Goal: Information Seeking & Learning: Check status

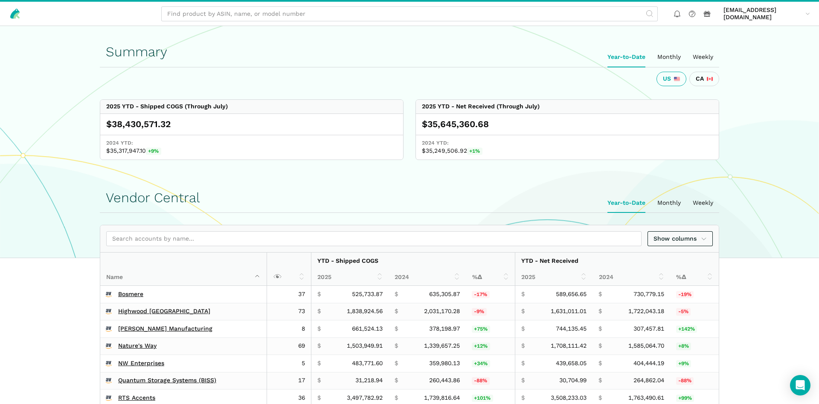
scroll to position [174, 0]
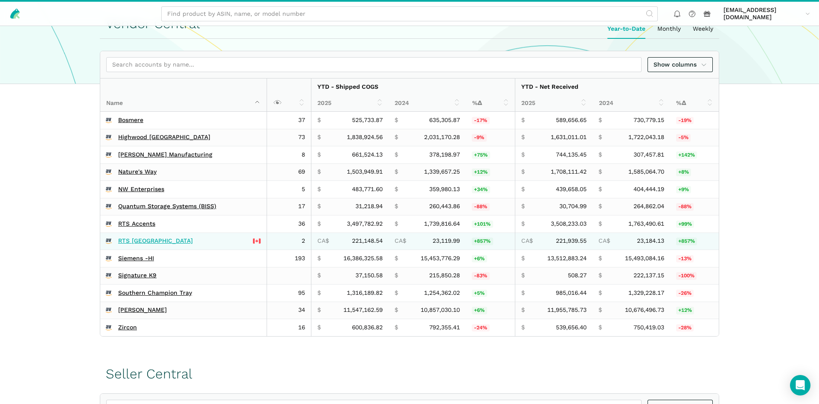
click at [133, 242] on link "RTS [GEOGRAPHIC_DATA]" at bounding box center [155, 241] width 75 height 8
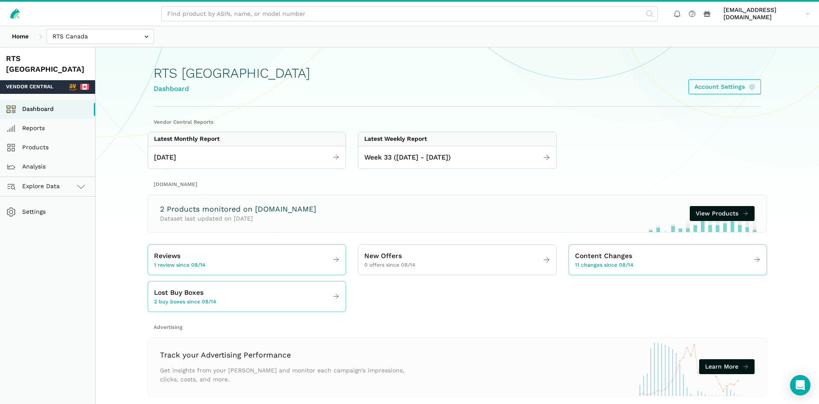
click at [403, 165] on div "Week 33 ([DATE] - [DATE])" at bounding box center [456, 157] width 197 height 23
click at [415, 158] on span "Week 33 ([DATE] - [DATE])" at bounding box center [407, 157] width 87 height 11
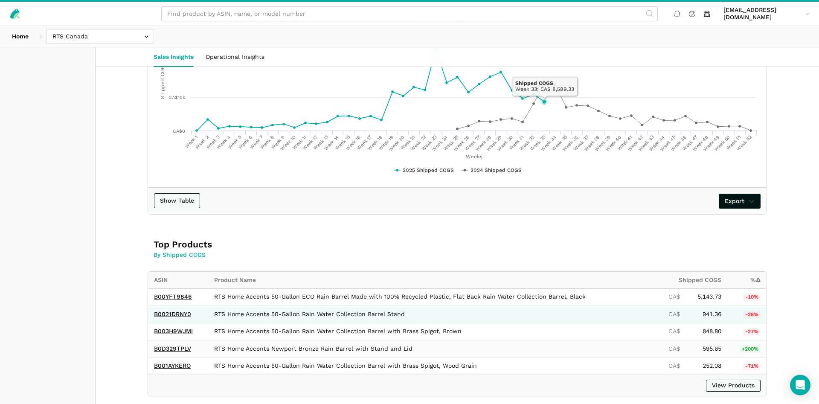
scroll to position [348, 0]
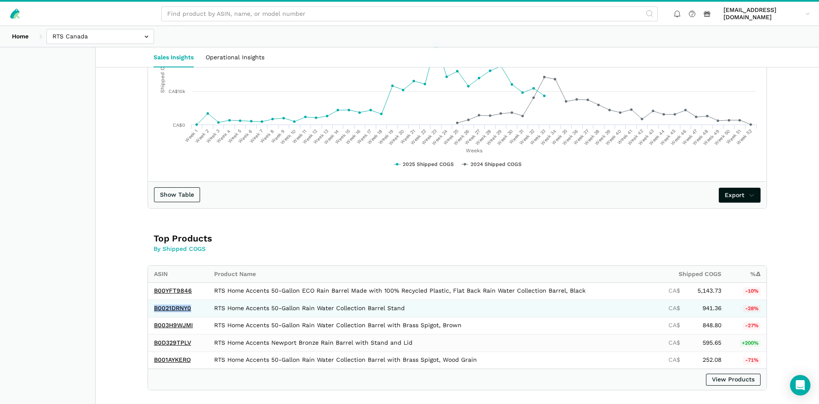
drag, startPoint x: 197, startPoint y: 311, endPoint x: 152, endPoint y: 311, distance: 44.4
click at [152, 311] on td "B0021DRNY0" at bounding box center [178, 308] width 60 height 17
copy link "B0021DRNY0"
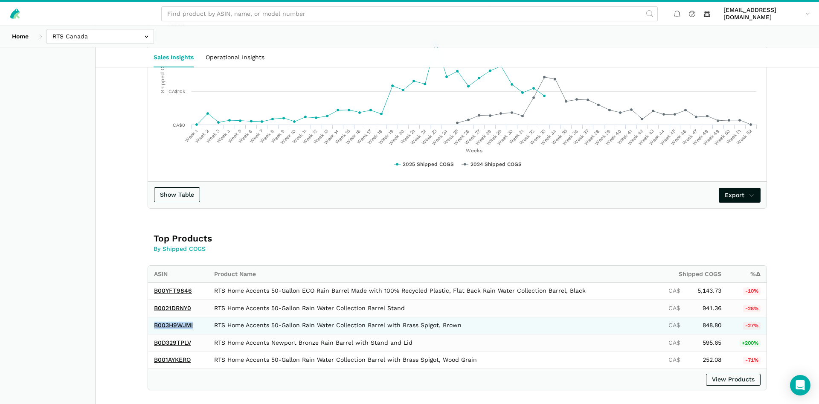
drag, startPoint x: 195, startPoint y: 332, endPoint x: 153, endPoint y: 329, distance: 42.3
click at [153, 329] on td "B003H9WJMI" at bounding box center [178, 325] width 60 height 17
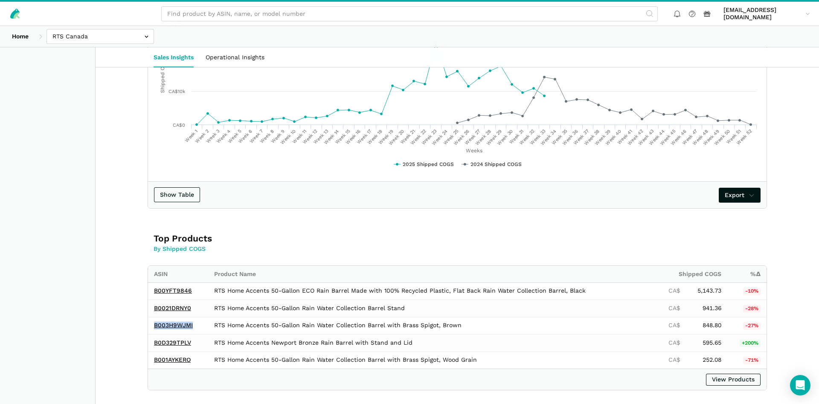
copy link "B003H9WJMI"
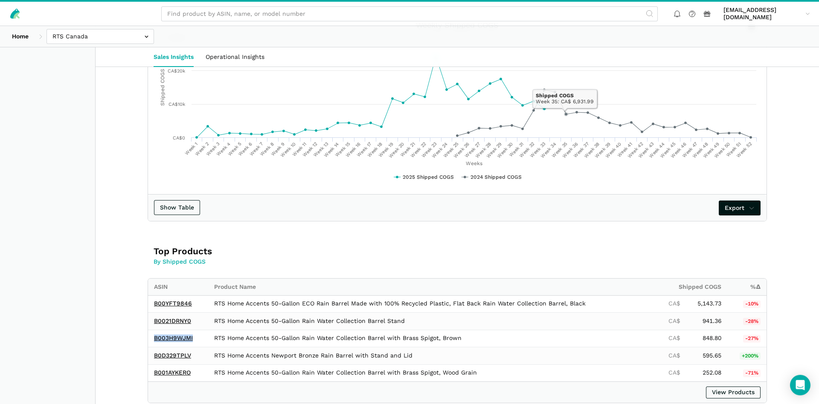
scroll to position [304, 0]
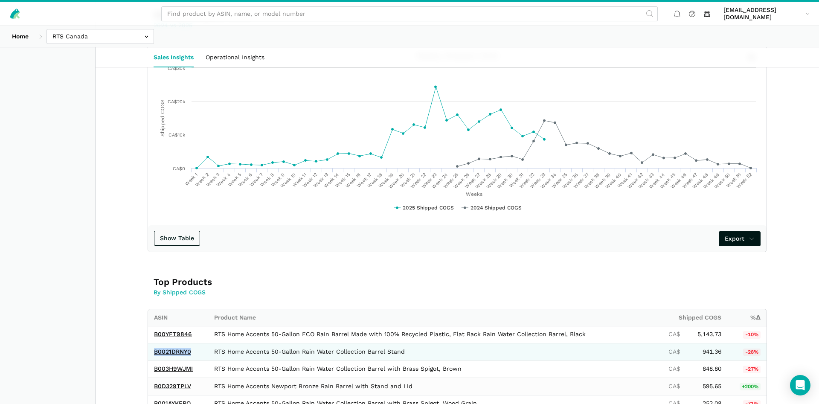
drag, startPoint x: 199, startPoint y: 352, endPoint x: 149, endPoint y: 349, distance: 50.0
click at [149, 349] on td "B0021DRNY0" at bounding box center [178, 351] width 60 height 17
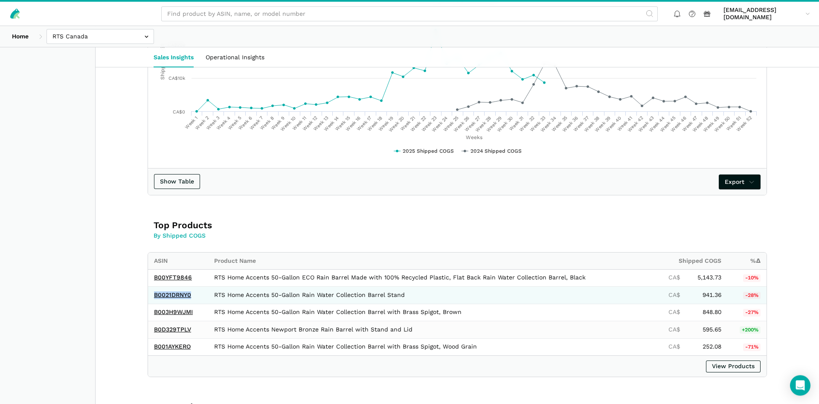
scroll to position [391, 0]
